Goal: Information Seeking & Learning: Learn about a topic

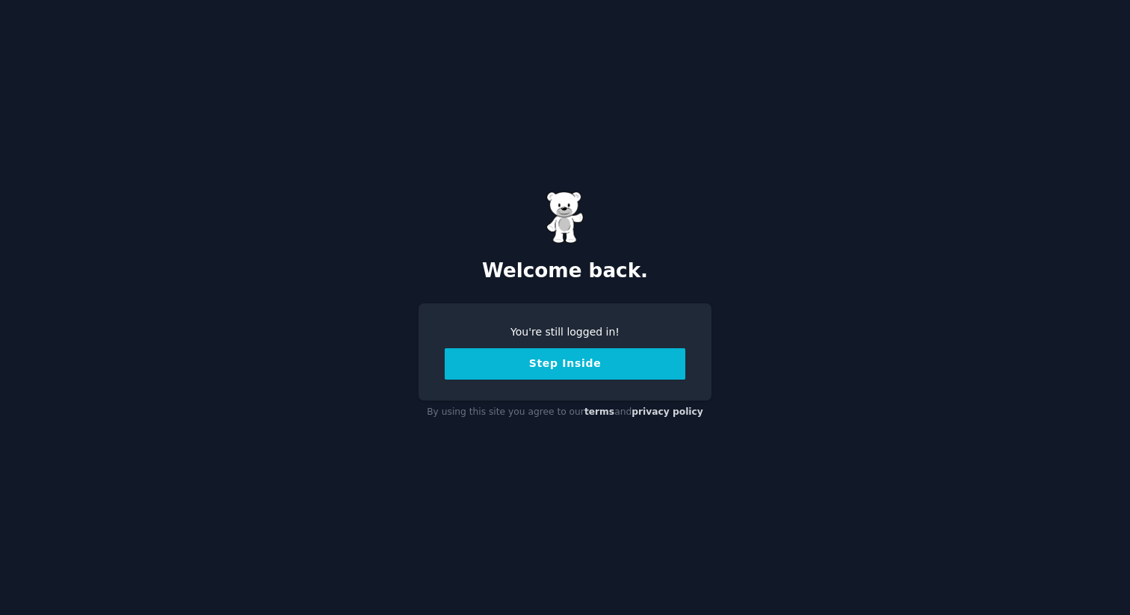
click at [573, 373] on button "Step Inside" at bounding box center [565, 363] width 241 height 31
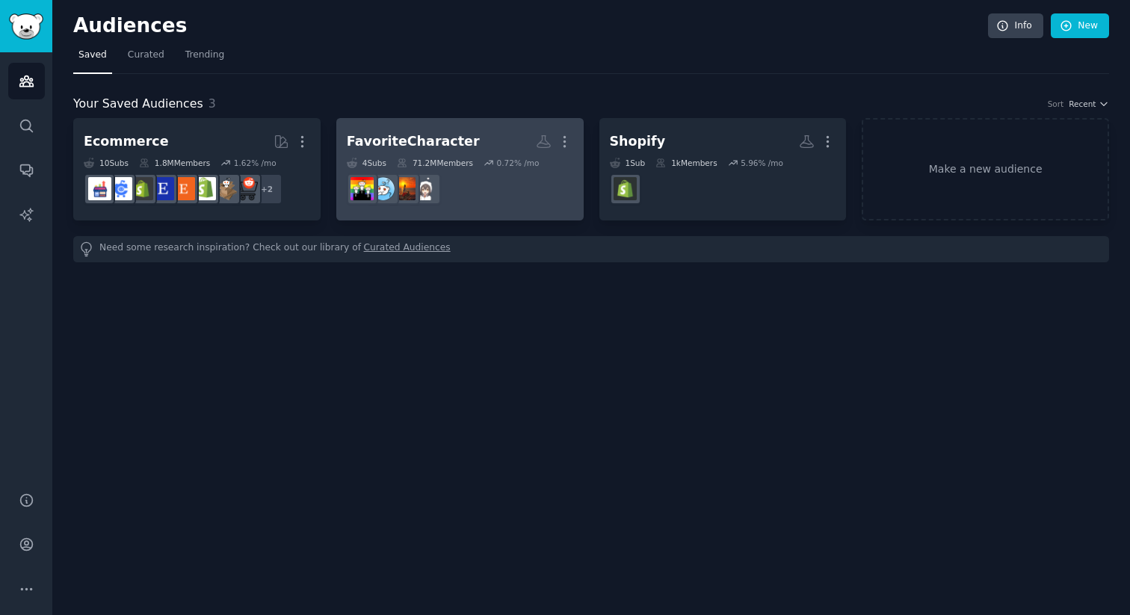
click at [507, 183] on dd "r/anime" at bounding box center [460, 189] width 226 height 42
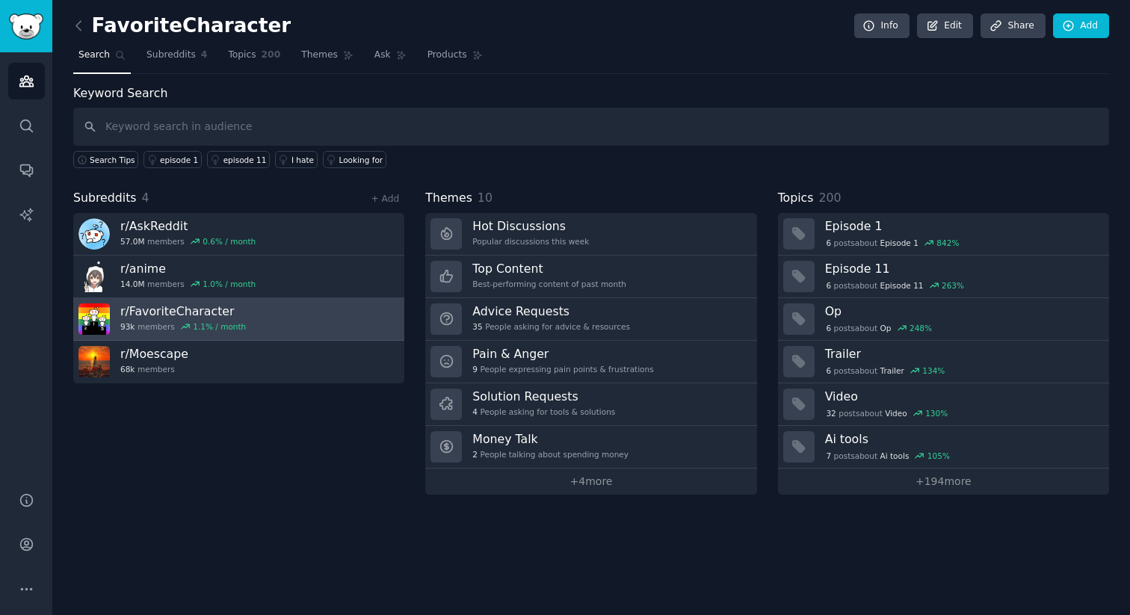
click at [371, 315] on link "r/ FavoriteCharacter 93k members 1.1 % / month" at bounding box center [238, 319] width 331 height 43
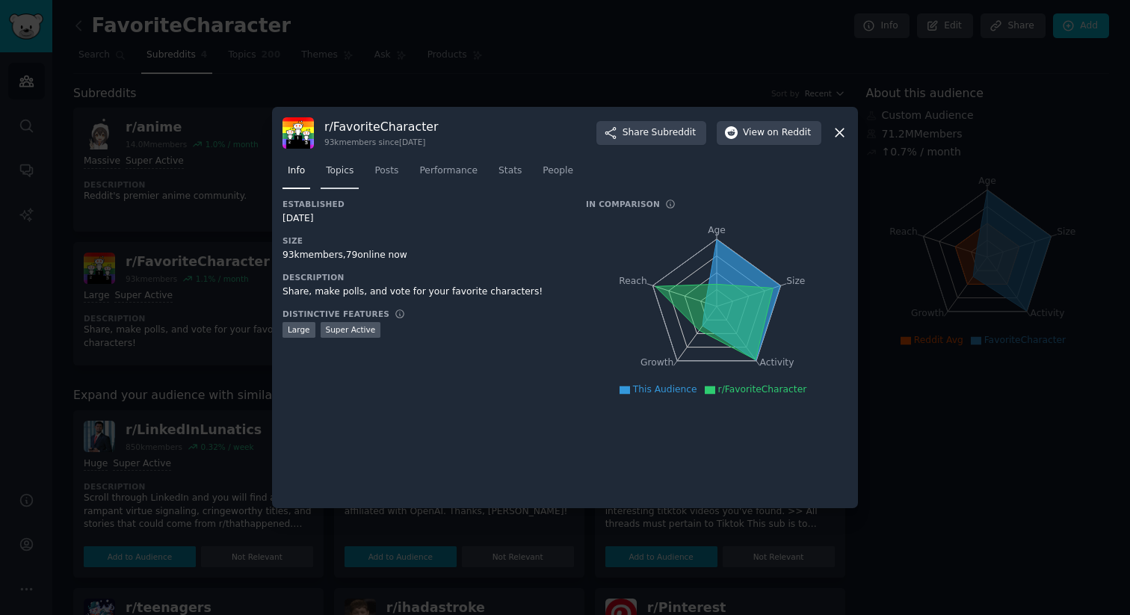
click at [347, 170] on span "Topics" at bounding box center [340, 170] width 28 height 13
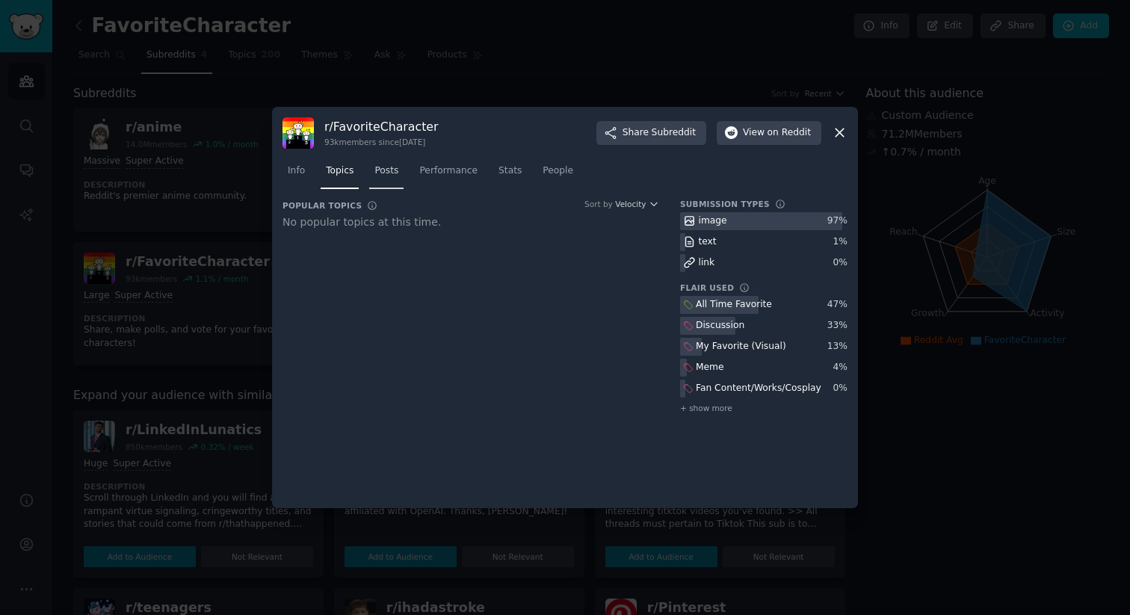
click at [387, 173] on span "Posts" at bounding box center [386, 170] width 24 height 13
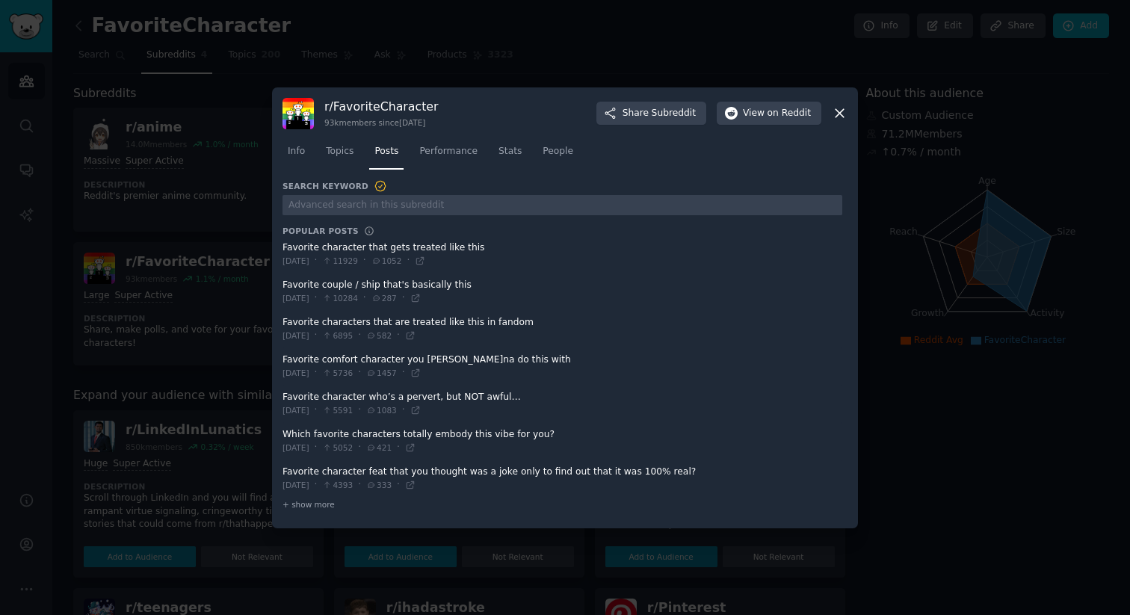
click at [454, 246] on span at bounding box center [563, 254] width 560 height 37
click at [469, 257] on span at bounding box center [563, 254] width 560 height 37
drag, startPoint x: 482, startPoint y: 254, endPoint x: 285, endPoint y: 253, distance: 197.3
click at [285, 253] on span at bounding box center [563, 254] width 560 height 37
drag, startPoint x: 283, startPoint y: 245, endPoint x: 481, endPoint y: 244, distance: 198.1
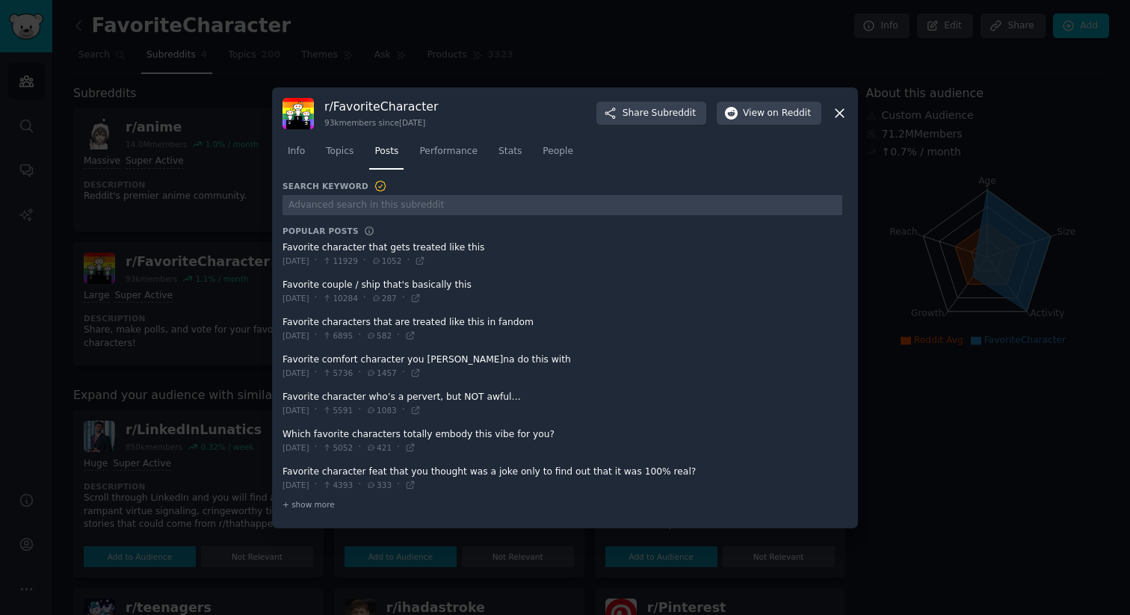
click at [481, 244] on span at bounding box center [563, 254] width 560 height 37
drag, startPoint x: 481, startPoint y: 244, endPoint x: 383, endPoint y: 241, distance: 98.0
click at [383, 241] on span at bounding box center [563, 254] width 560 height 37
click at [380, 247] on span at bounding box center [563, 254] width 560 height 37
click at [425, 260] on icon at bounding box center [420, 261] width 10 height 10
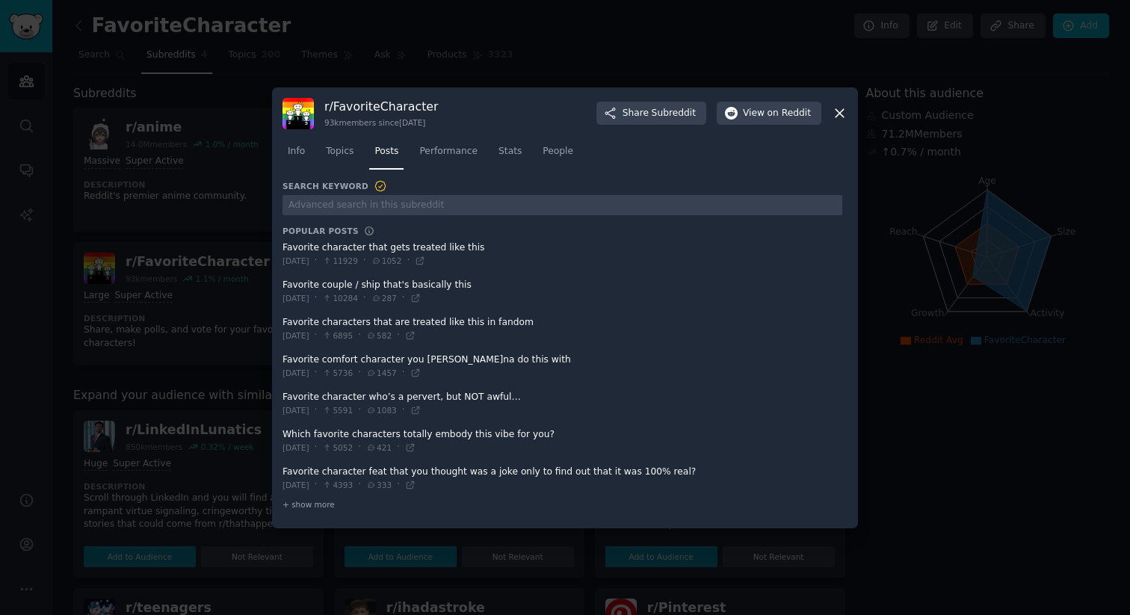
drag, startPoint x: 478, startPoint y: 250, endPoint x: 320, endPoint y: 247, distance: 157.7
click at [320, 247] on span at bounding box center [563, 254] width 560 height 37
click at [841, 111] on icon at bounding box center [840, 113] width 16 height 16
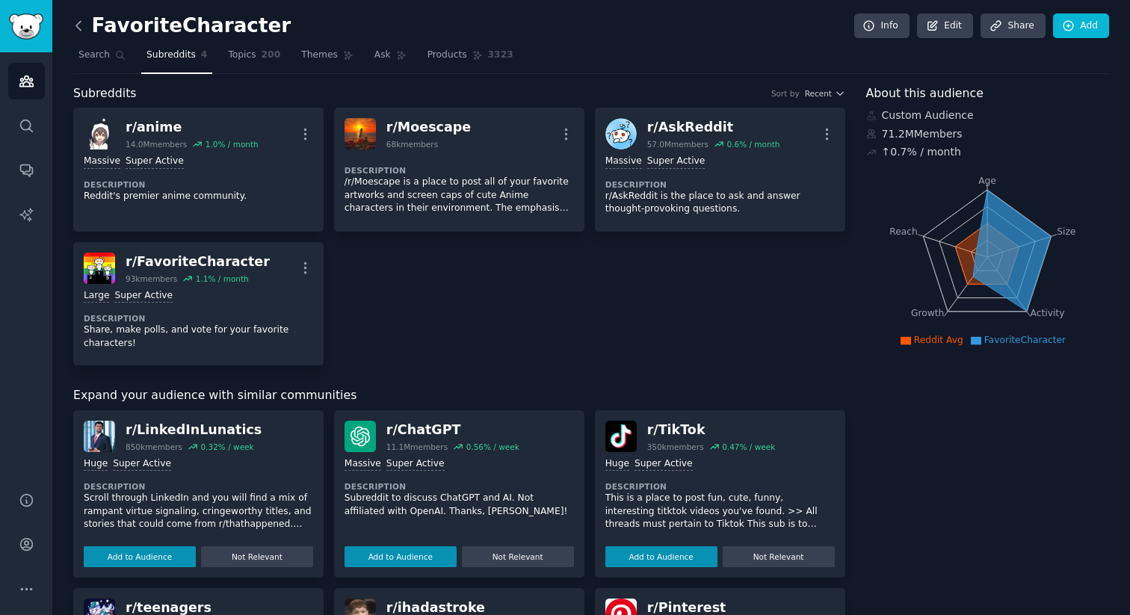
click at [81, 28] on icon at bounding box center [79, 26] width 16 height 16
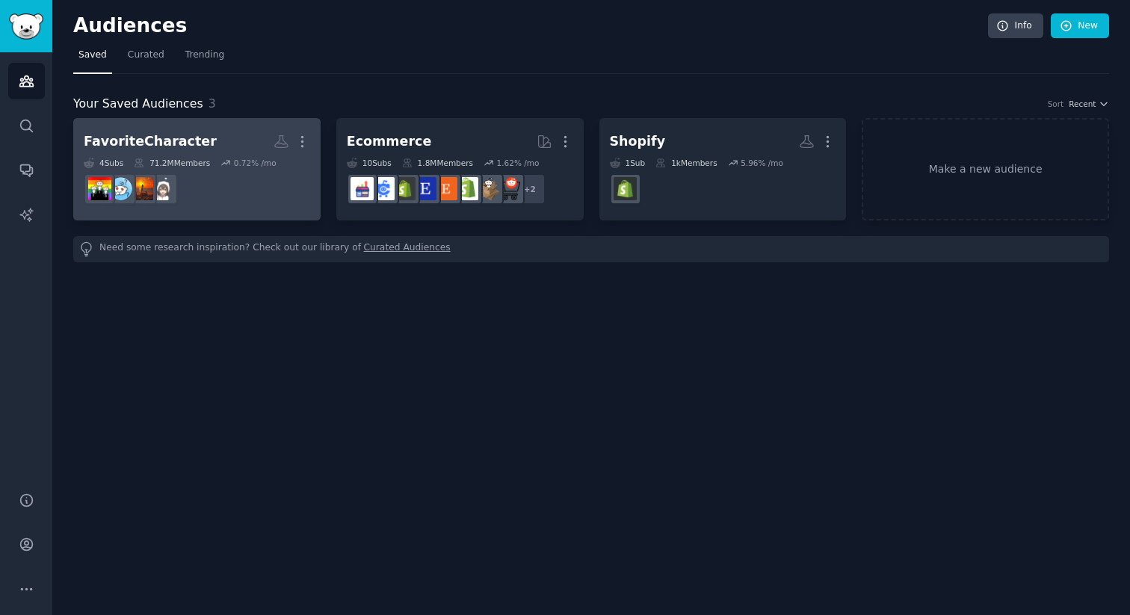
click at [241, 181] on dd at bounding box center [197, 189] width 226 height 42
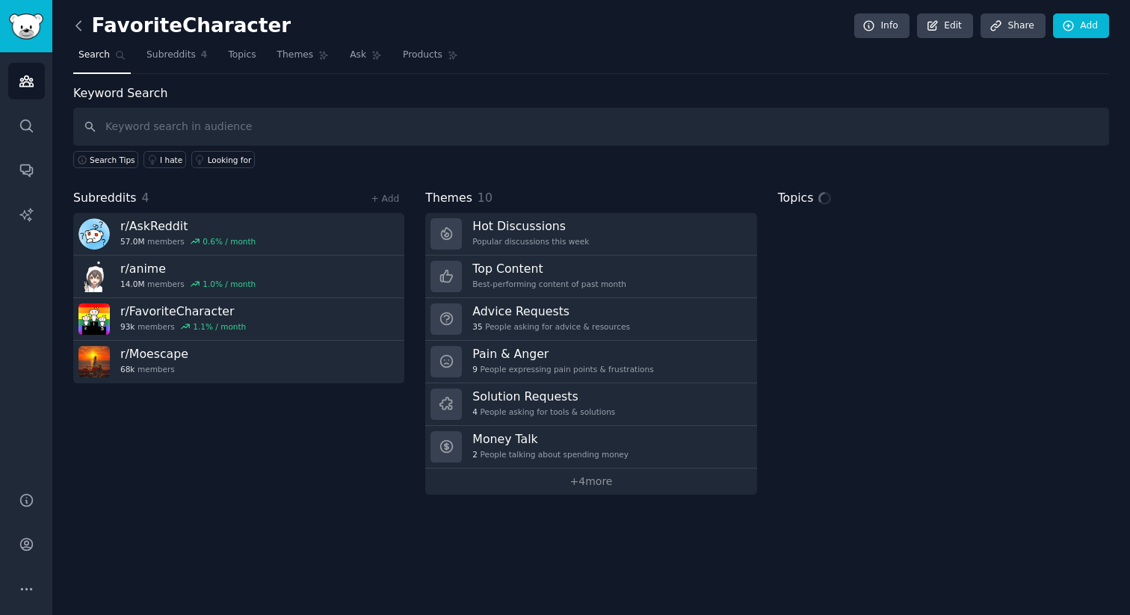
click at [78, 30] on icon at bounding box center [79, 26] width 16 height 16
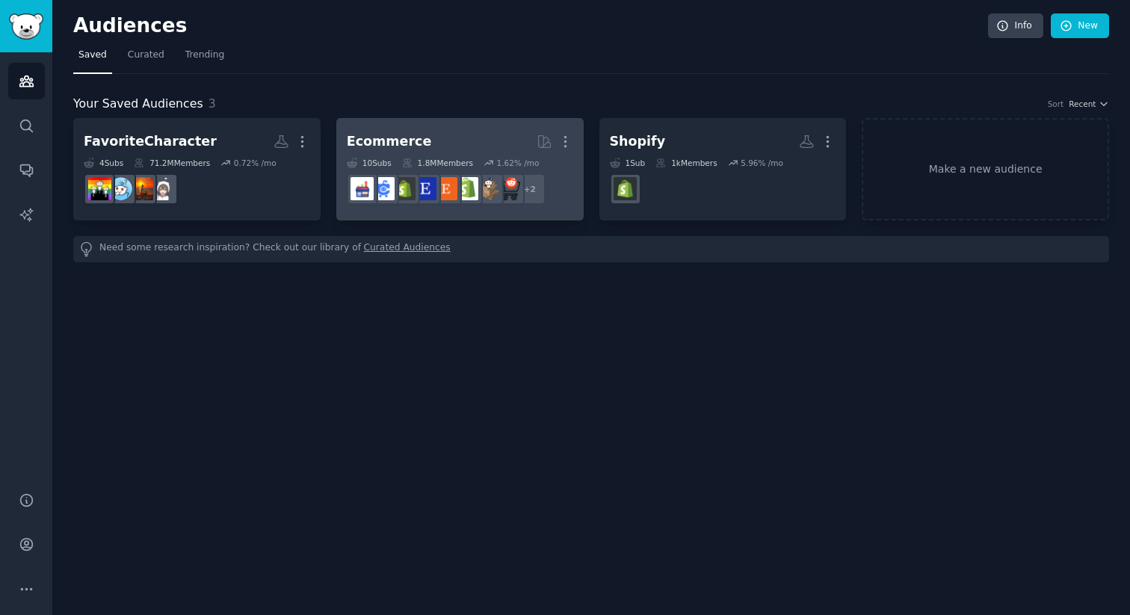
click at [514, 148] on h2 "Ecommerce More" at bounding box center [460, 142] width 226 height 26
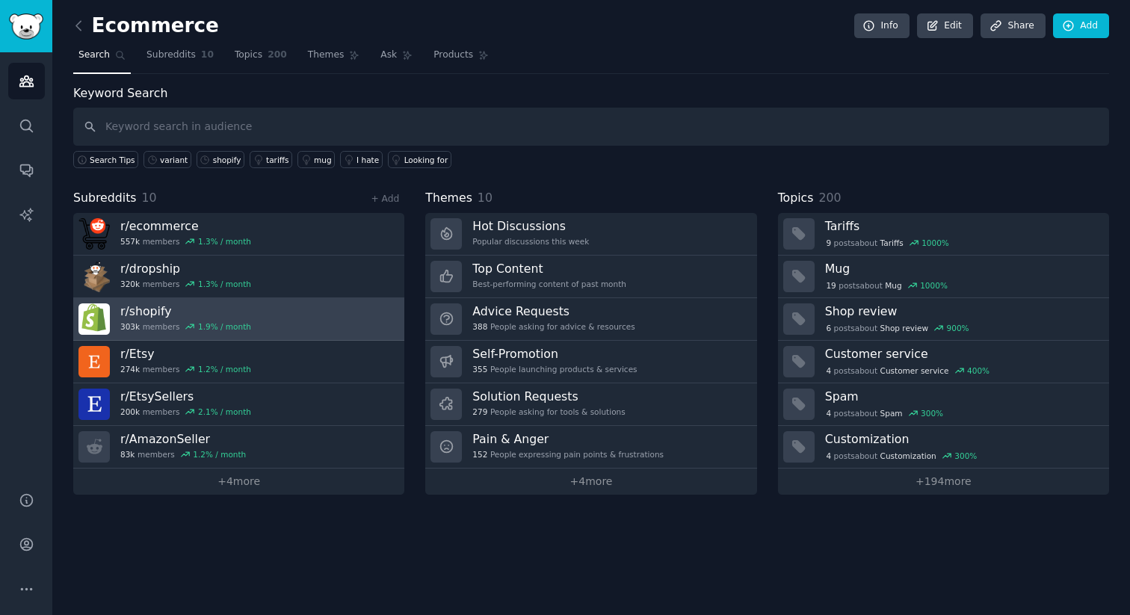
click at [327, 311] on link "r/ shopify 303k members 1.9 % / month" at bounding box center [238, 319] width 331 height 43
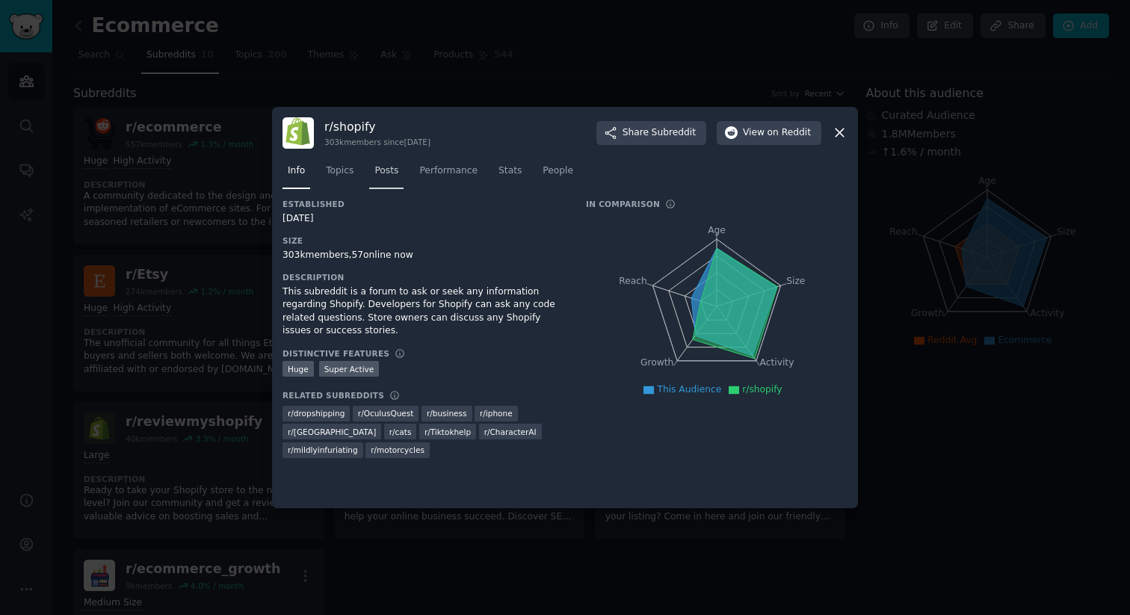
click at [388, 171] on span "Posts" at bounding box center [386, 170] width 24 height 13
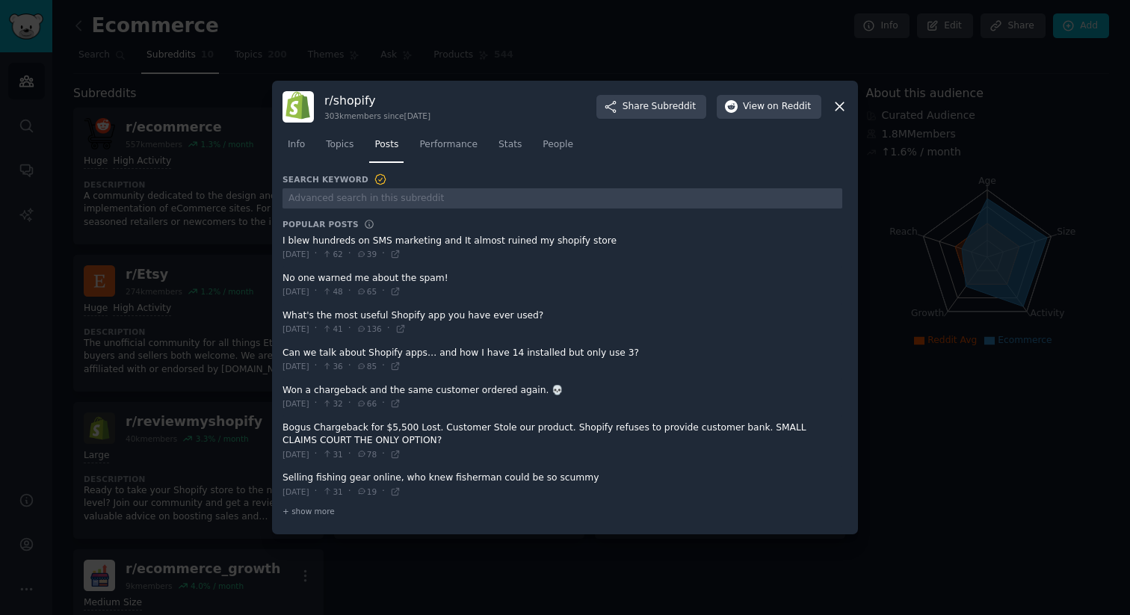
drag, startPoint x: 446, startPoint y: 278, endPoint x: 315, endPoint y: 277, distance: 131.6
click at [315, 277] on span at bounding box center [563, 285] width 560 height 37
